Goal: Task Accomplishment & Management: Use online tool/utility

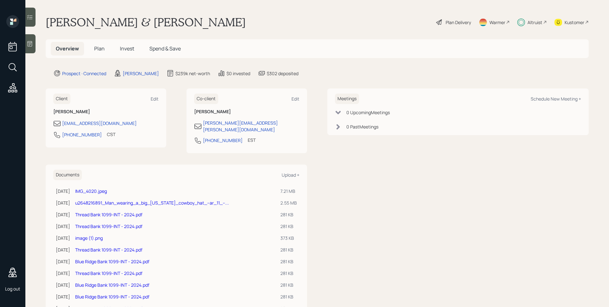
click at [175, 46] on span "Spend & Save" at bounding box center [164, 48] width 31 height 7
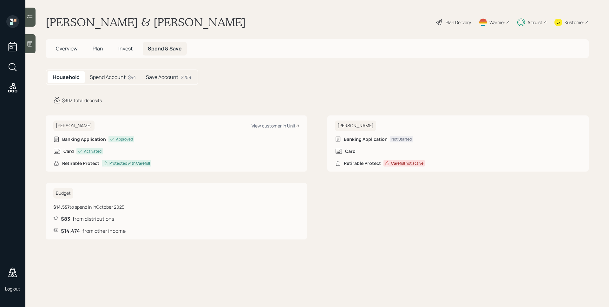
click at [126, 77] on div "Spend Account $44" at bounding box center [113, 77] width 56 height 12
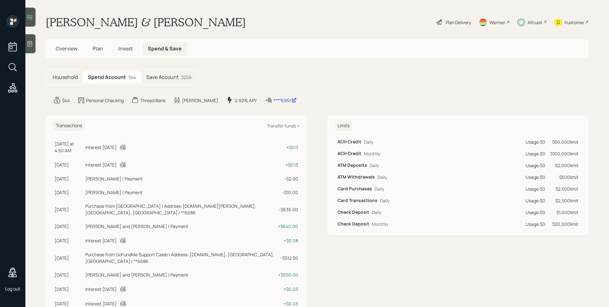
click at [160, 78] on h5 "Save Account" at bounding box center [162, 77] width 32 height 6
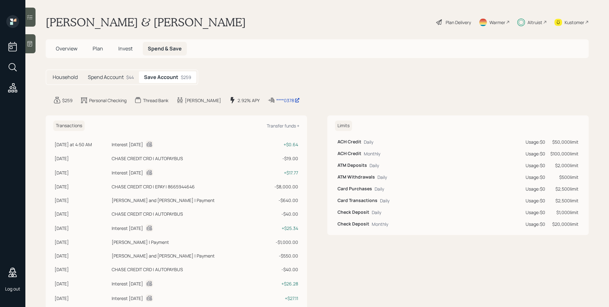
click at [68, 79] on h5 "Household" at bounding box center [65, 77] width 25 height 6
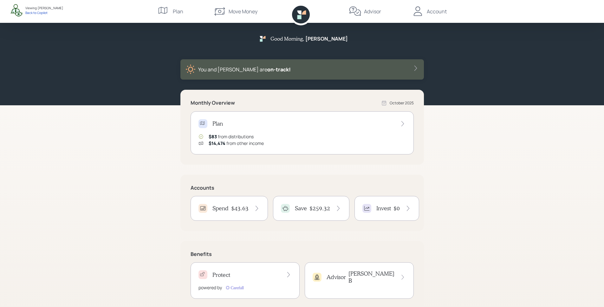
click at [299, 206] on h4 "Save" at bounding box center [301, 208] width 12 height 7
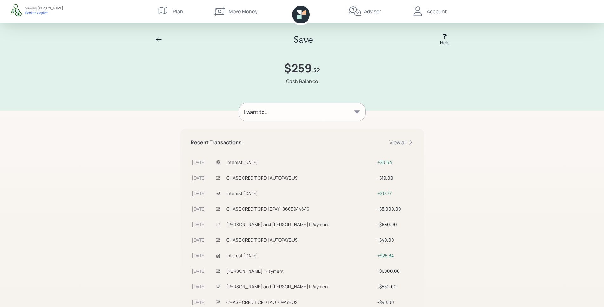
click at [315, 107] on div "I want to..." at bounding box center [302, 112] width 126 height 18
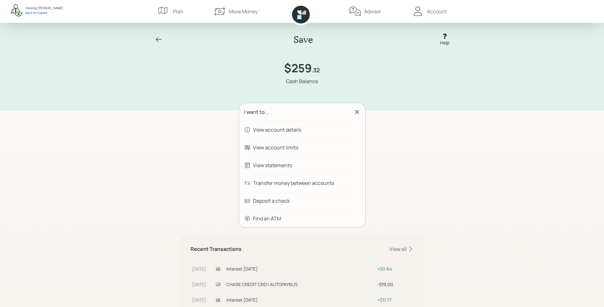
click at [280, 180] on div "Transfer money between accounts" at bounding box center [293, 183] width 81 height 8
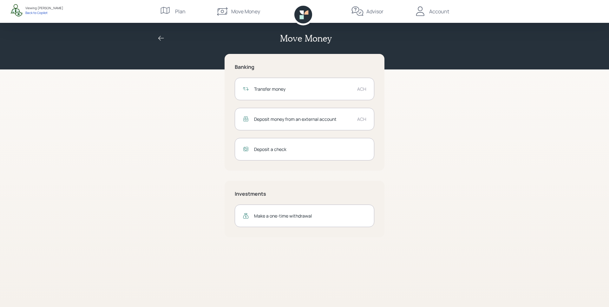
click at [284, 88] on div "Transfer money" at bounding box center [303, 89] width 98 height 7
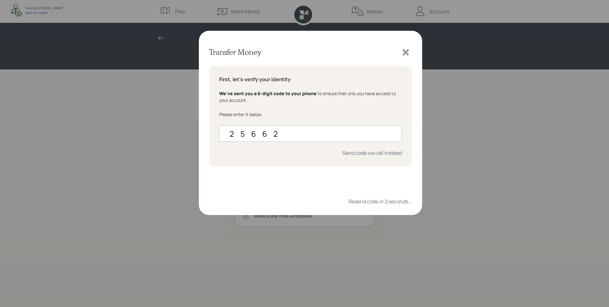
type input "256626"
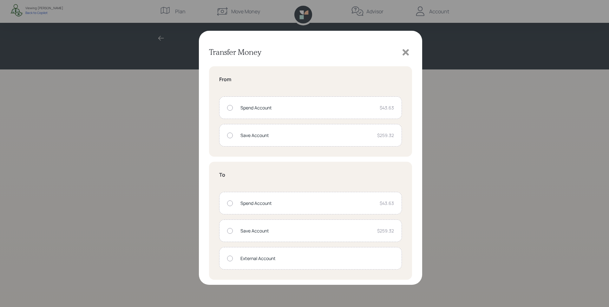
click at [408, 52] on icon at bounding box center [406, 53] width 10 height 10
